Goal: Task Accomplishment & Management: Use online tool/utility

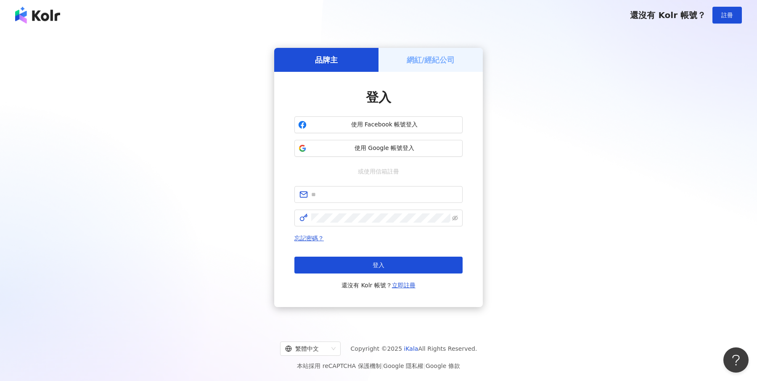
click at [429, 58] on h5 "網紅/經紀公司" at bounding box center [431, 60] width 48 height 11
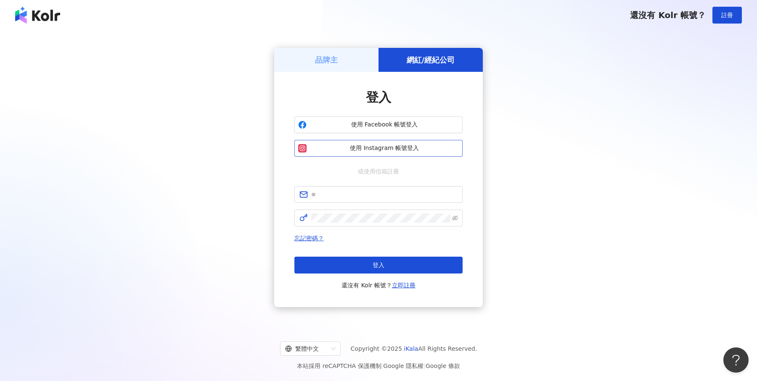
click at [383, 151] on span "使用 Instagram 帳號登入" at bounding box center [384, 148] width 149 height 8
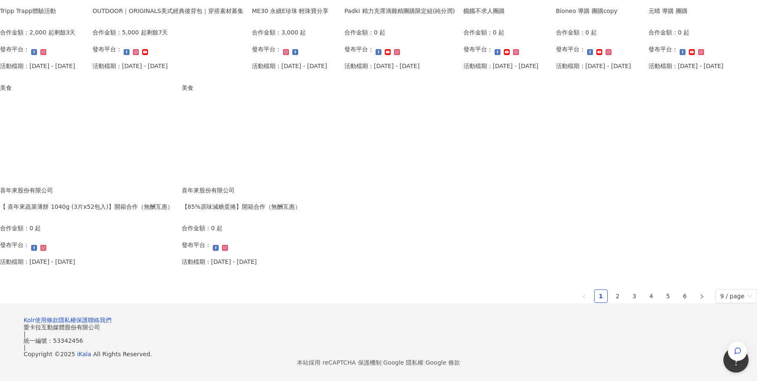
scroll to position [279, 0]
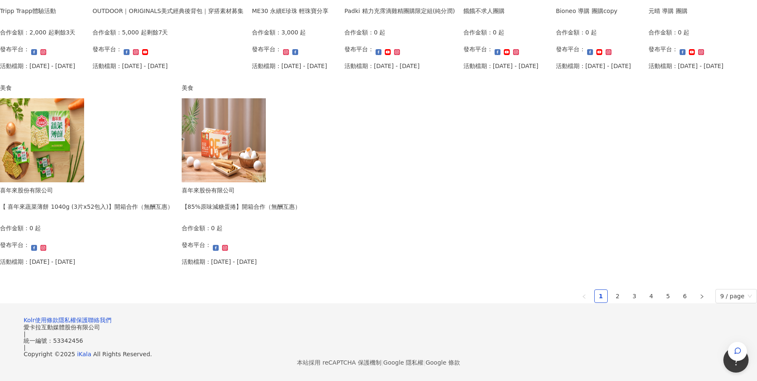
click at [344, 16] on div "Padki 精力充霈滴雞精團購限定組(純分潤)" at bounding box center [399, 10] width 111 height 9
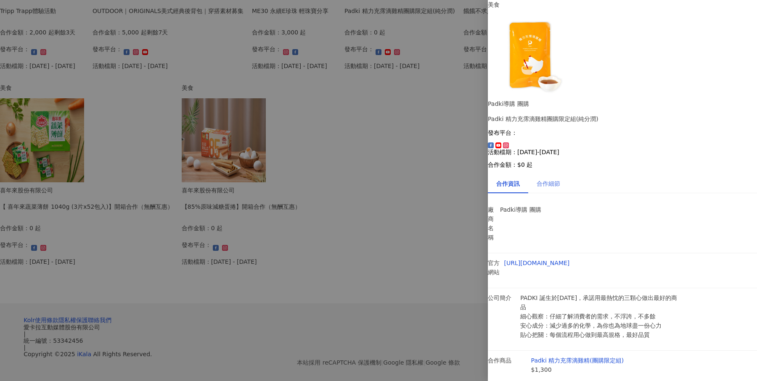
click at [560, 174] on div "合作細節" at bounding box center [548, 183] width 40 height 19
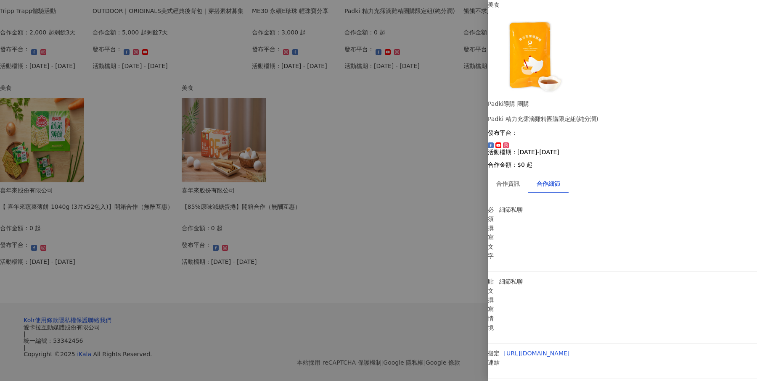
click at [495, 200] on div "必須撰寫文字 細節私聊 貼文撰寫情境 細節私聊 指定連結 [URL][DOMAIN_NAME] 其他說明" at bounding box center [622, 316] width 269 height 232
click at [411, 200] on div at bounding box center [378, 190] width 757 height 381
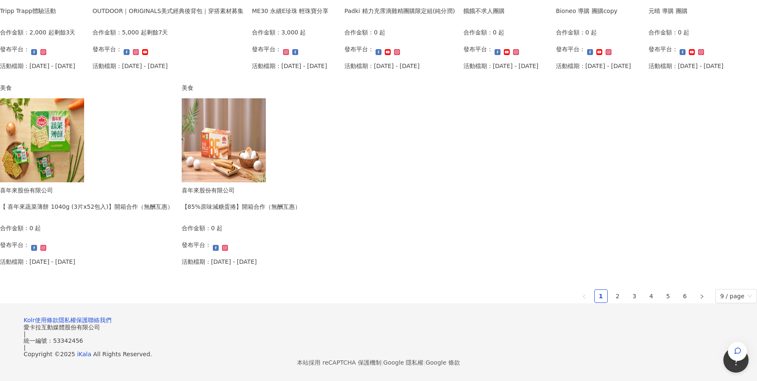
scroll to position [469, 0]
click at [173, 212] on div "【 喜年來蔬菜薄餅 1040g (3片x52包入)】開箱合作（無酬互惠）" at bounding box center [86, 206] width 173 height 9
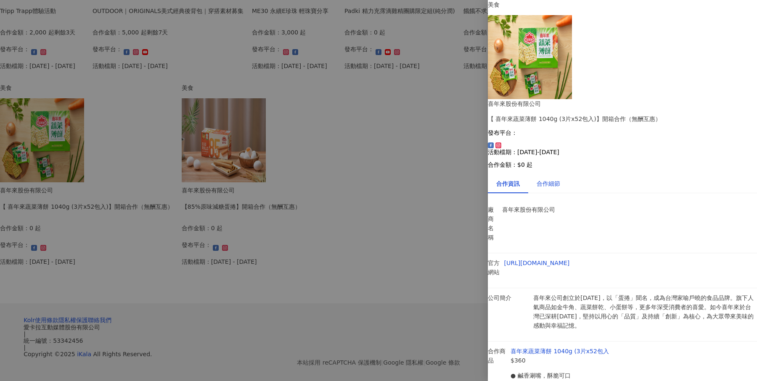
click at [555, 179] on div "合作細節" at bounding box center [549, 183] width 24 height 9
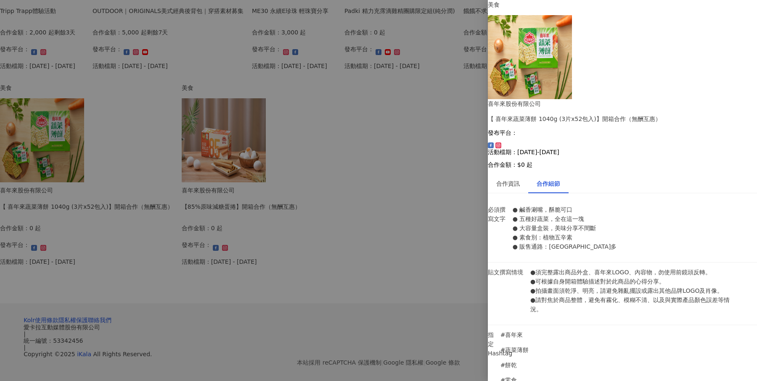
click at [133, 238] on div at bounding box center [378, 190] width 757 height 381
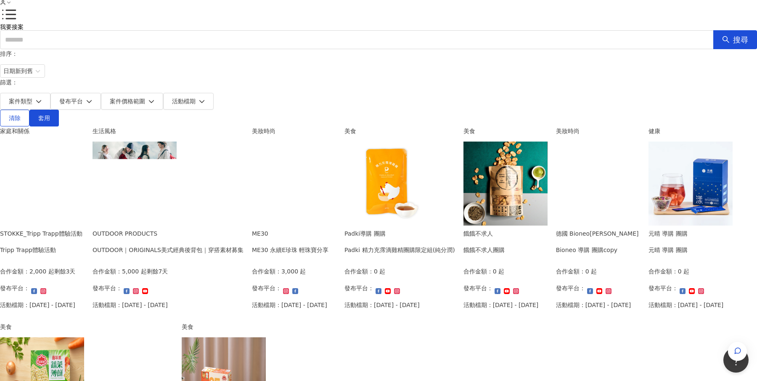
scroll to position [34, 0]
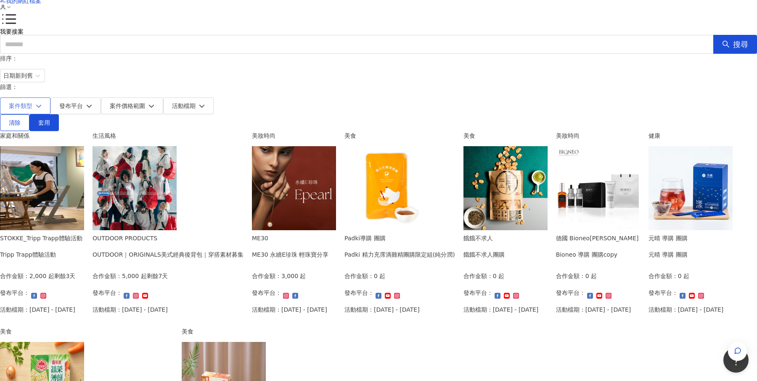
click at [50, 98] on button "案件類型" at bounding box center [25, 106] width 50 height 17
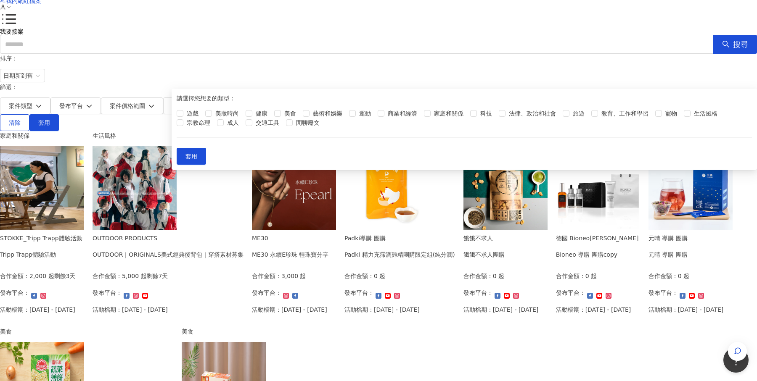
click at [679, 131] on div "我要接案 我的案件 我的網紅檔案 我要接案 搜尋 排序： 日期新到舊 篩選： 案件類型 發布平台 案件價格範圍 活動檔期 請選擇您想要的類型 : 遊戲 美妝時…" at bounding box center [378, 295] width 757 height 659
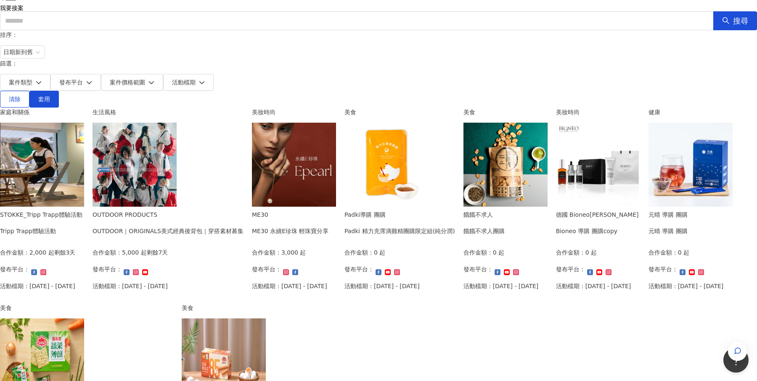
scroll to position [59, 0]
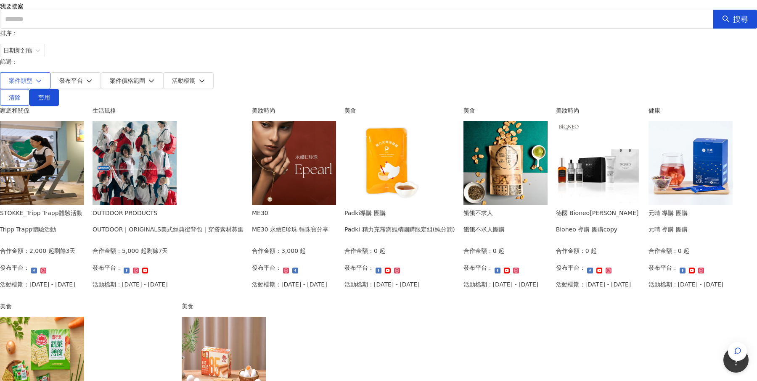
click at [32, 77] on span "案件類型" at bounding box center [21, 80] width 24 height 7
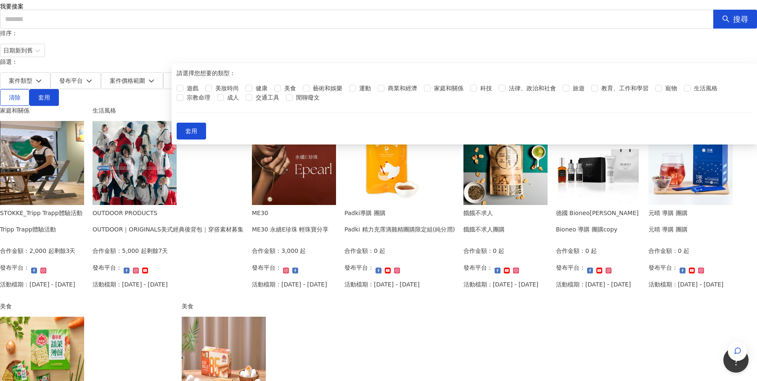
click at [699, 114] on div "我要接案 我的案件 我的網紅檔案 我要接案 搜尋 排序： 日期新到舊 篩選： 案件類型 發布平台 案件價格範圍 活動檔期 請選擇您想要的類型 : 遊戲 美妝時…" at bounding box center [378, 270] width 757 height 659
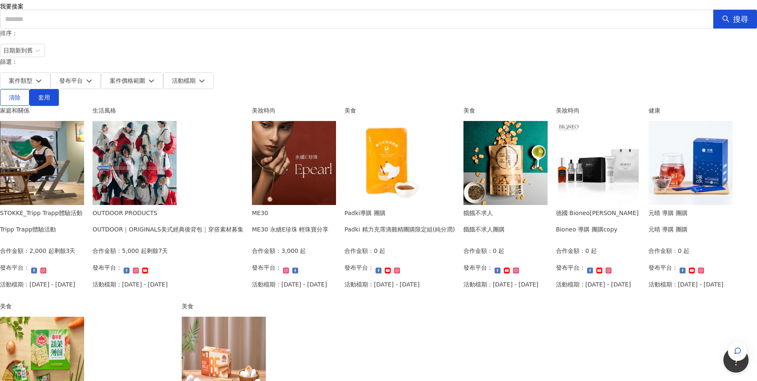
click at [244, 225] on div "OUTDOOR｜ORIGINALS美式經典後背包｜穿搭素材募集" at bounding box center [168, 229] width 151 height 9
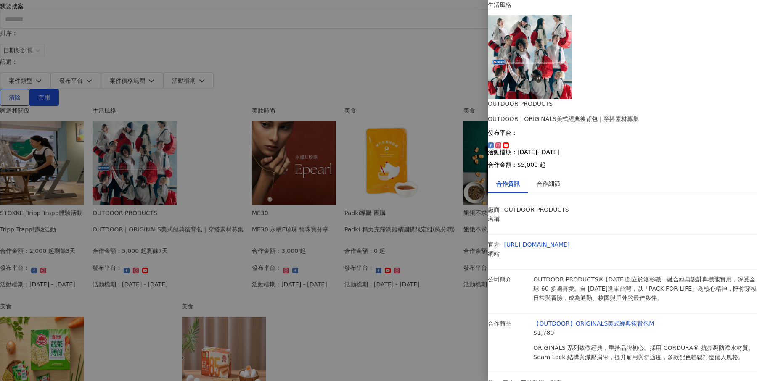
click at [437, 50] on div at bounding box center [378, 190] width 757 height 381
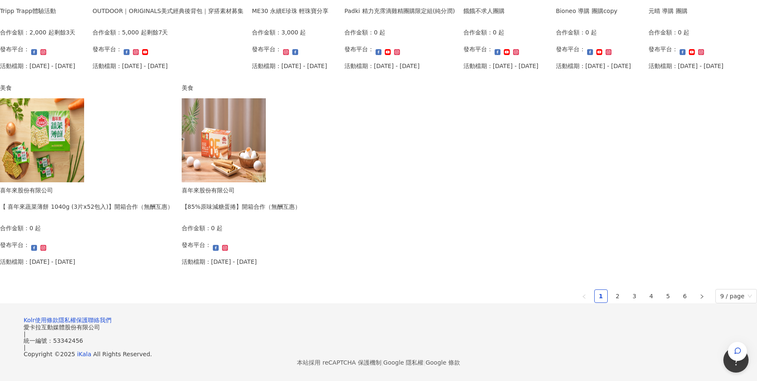
scroll to position [0, 0]
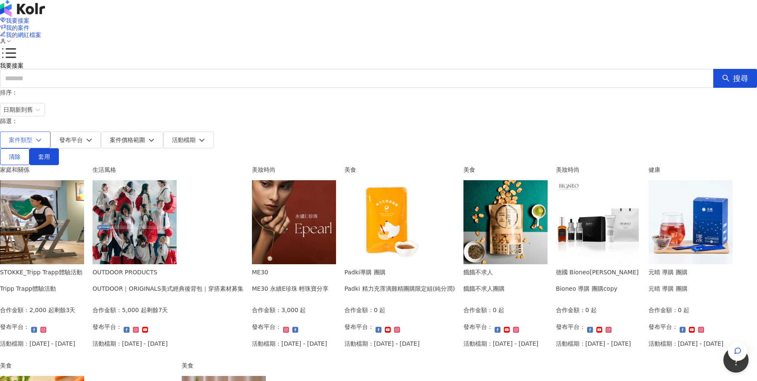
click at [50, 132] on button "案件類型" at bounding box center [25, 140] width 50 height 17
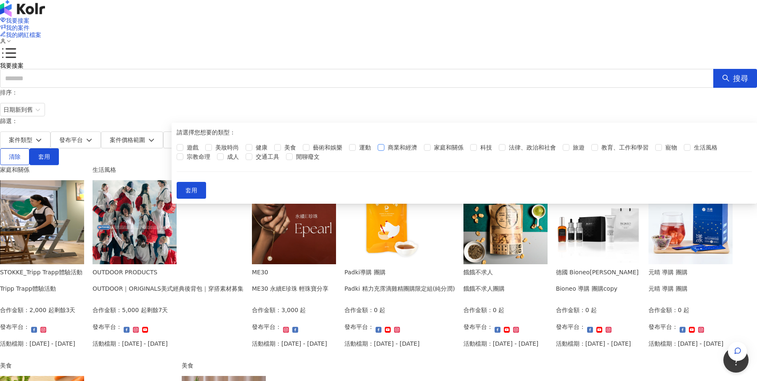
click at [384, 152] on span "商業和經濟" at bounding box center [402, 147] width 36 height 9
click at [197, 194] on span "套用" at bounding box center [191, 190] width 12 height 7
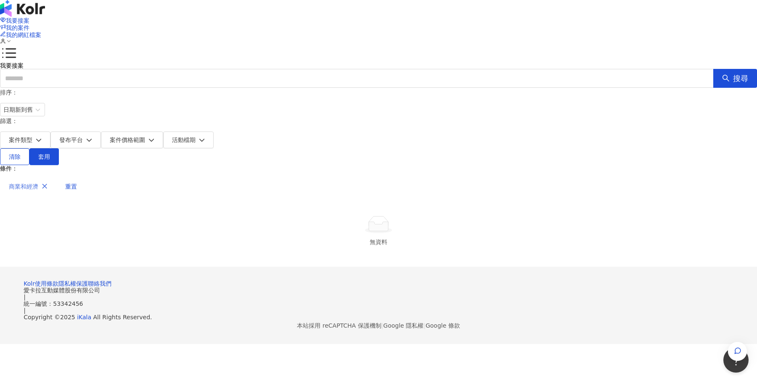
click at [56, 178] on button "商業和經濟" at bounding box center [28, 186] width 56 height 17
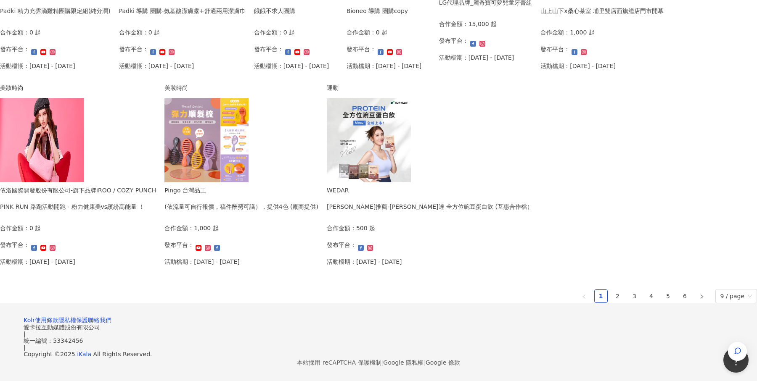
scroll to position [453, 0]
click at [612, 303] on link "2" at bounding box center [618, 296] width 13 height 13
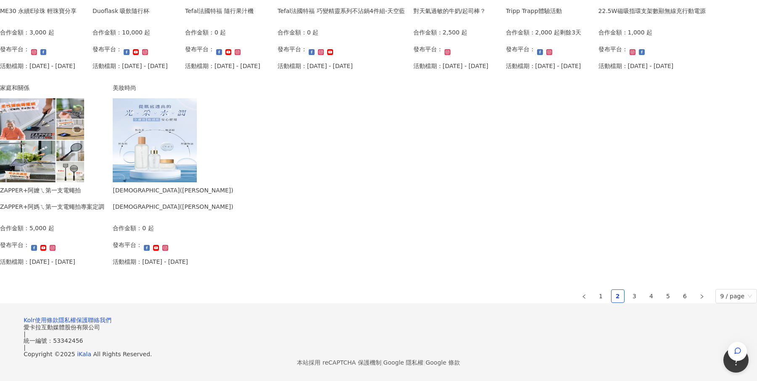
scroll to position [426, 0]
click at [628, 303] on link "3" at bounding box center [634, 296] width 13 height 13
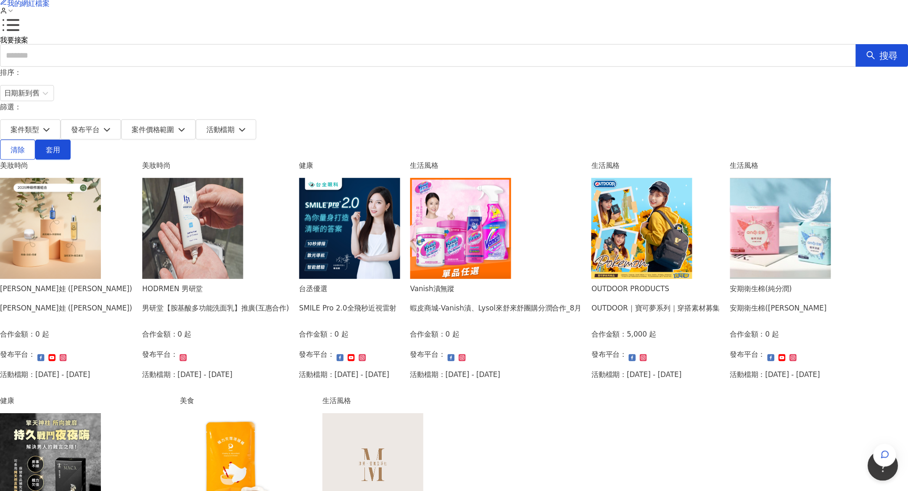
scroll to position [32, 0]
